Goal: Information Seeking & Learning: Learn about a topic

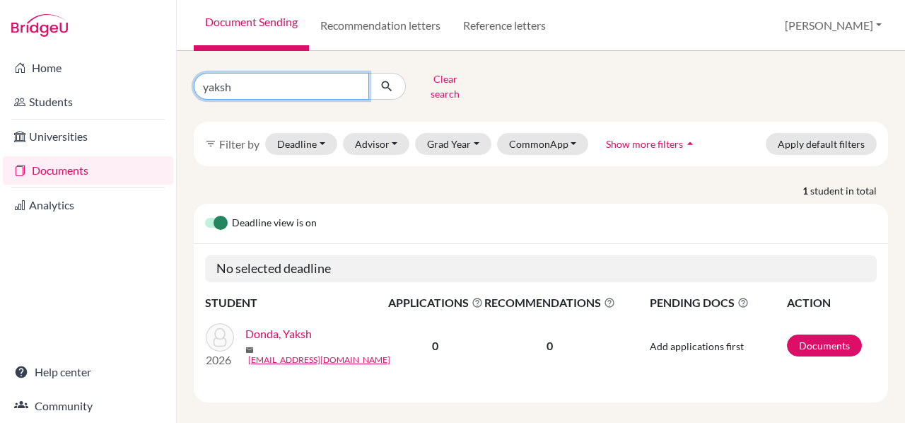
click at [354, 81] on input "yaksh" at bounding box center [281, 86] width 175 height 27
type input "reem"
click button "submit" at bounding box center [386, 86] width 37 height 27
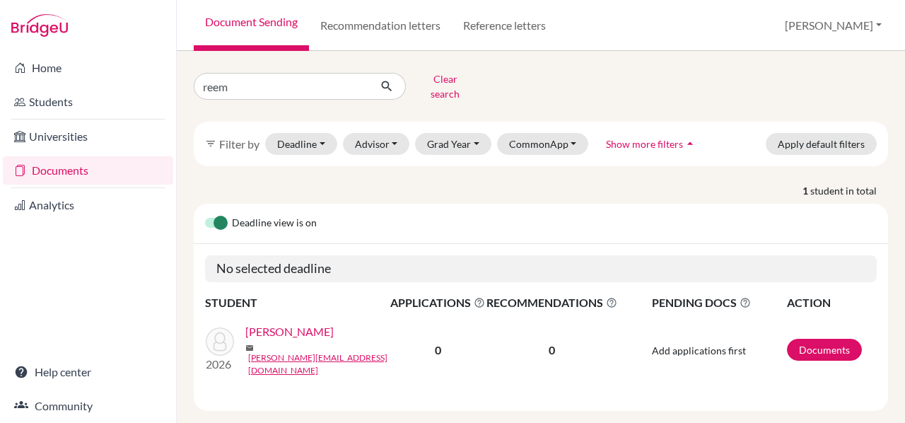
click at [286, 323] on link "Abadi, Reem" at bounding box center [289, 331] width 88 height 17
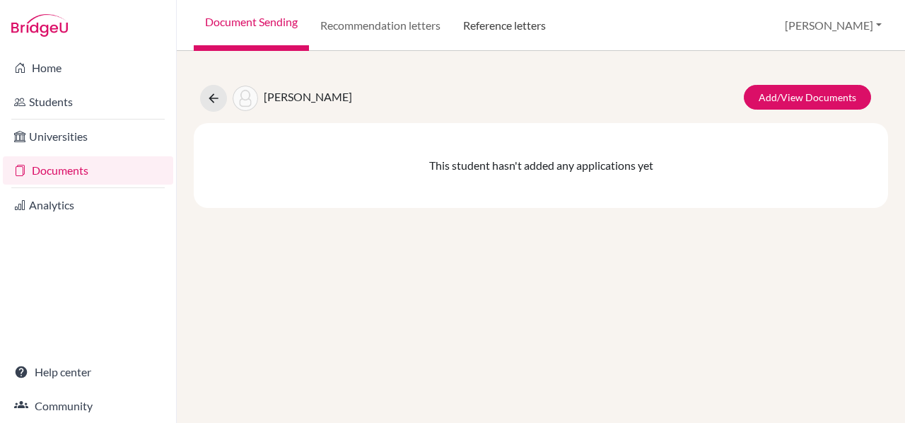
click at [518, 23] on link "Reference letters" at bounding box center [504, 25] width 105 height 51
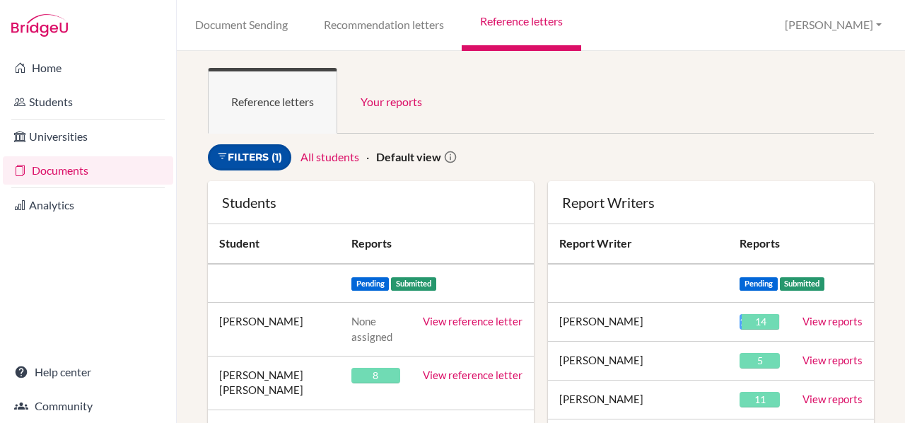
click at [282, 153] on link "Filters (1)" at bounding box center [249, 157] width 83 height 26
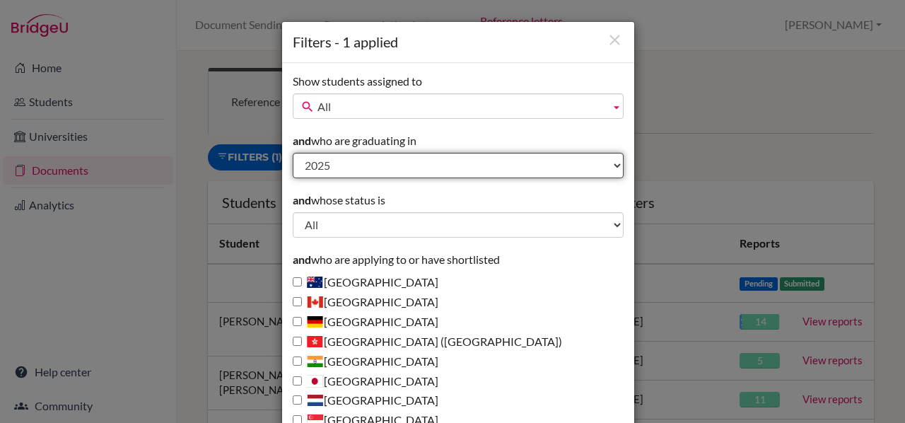
click at [342, 165] on select "All 2027 2026 2025 2024 2023 2022 2021 2020 2019 2018 1995" at bounding box center [458, 165] width 331 height 25
select select "2026"
click at [293, 153] on select "All 2027 2026 2025 2024 2023 2022 2021 2020 2019 2018 1995" at bounding box center [458, 165] width 331 height 25
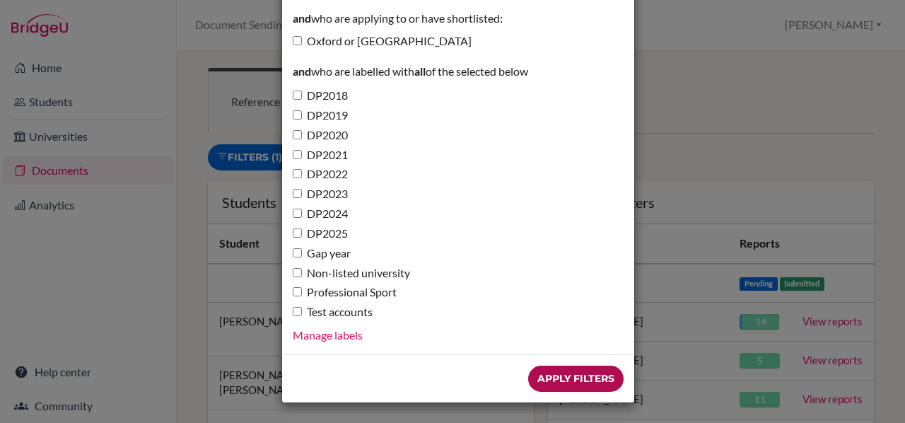
click at [574, 370] on input "Apply Filters" at bounding box center [575, 379] width 95 height 26
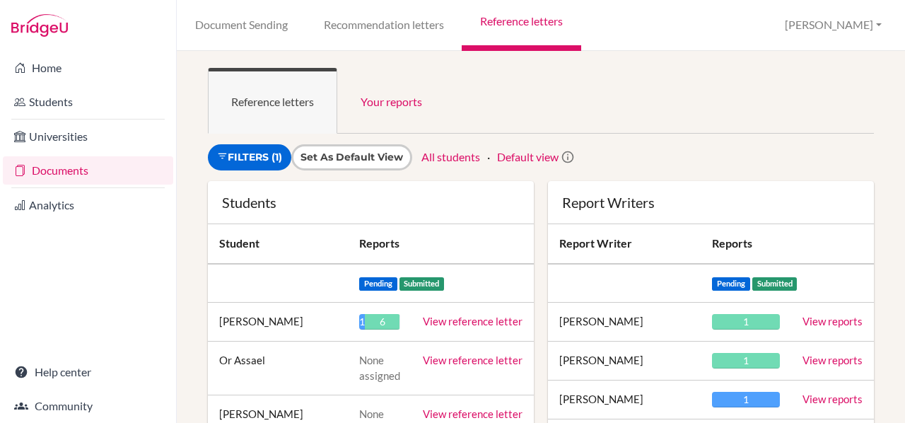
click at [482, 323] on link "View reference letter" at bounding box center [473, 321] width 100 height 13
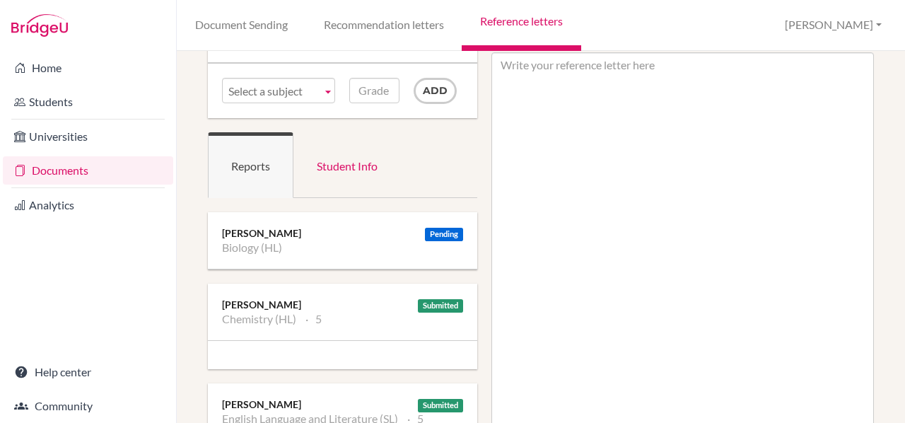
scroll to position [91, 0]
click at [363, 313] on ul "Chemistry (HL) 5" at bounding box center [342, 320] width 241 height 14
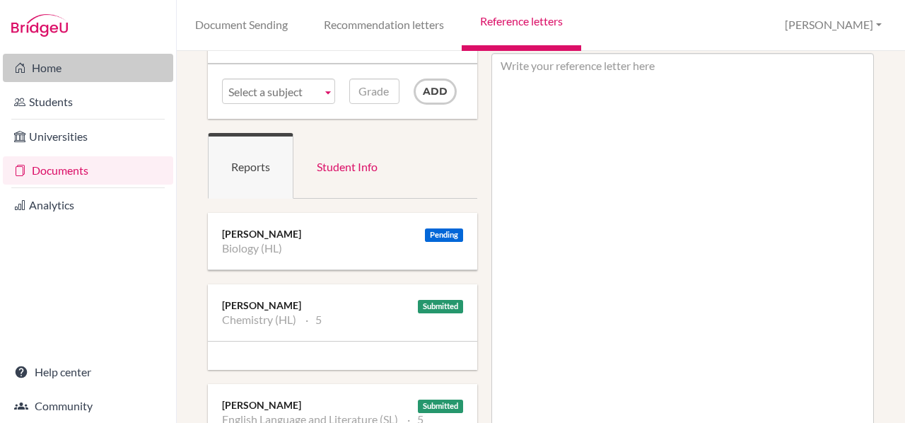
click at [41, 72] on link "Home" at bounding box center [88, 68] width 170 height 28
